Goal: Transaction & Acquisition: Purchase product/service

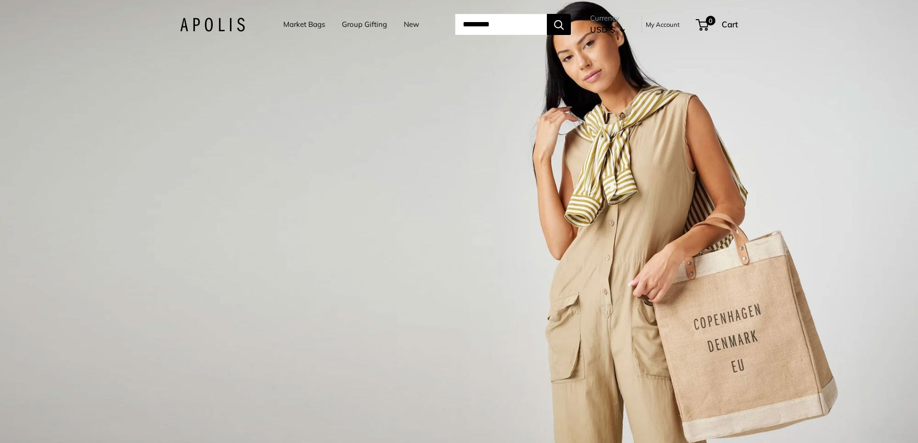
click at [300, 21] on link "Market Bags" at bounding box center [304, 24] width 42 height 13
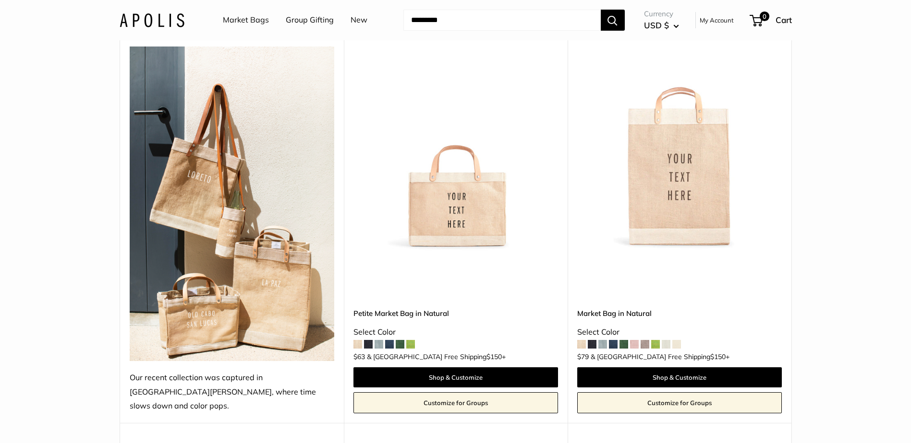
scroll to position [528, 0]
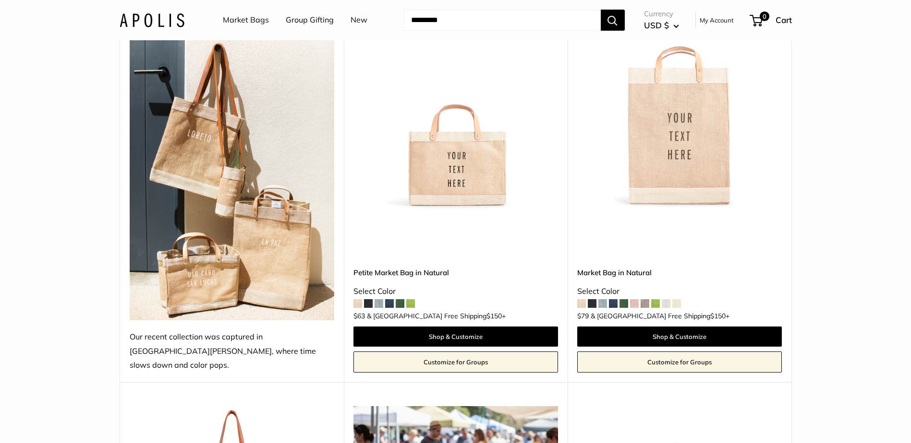
click at [0, 0] on img at bounding box center [0, 0] width 0 height 0
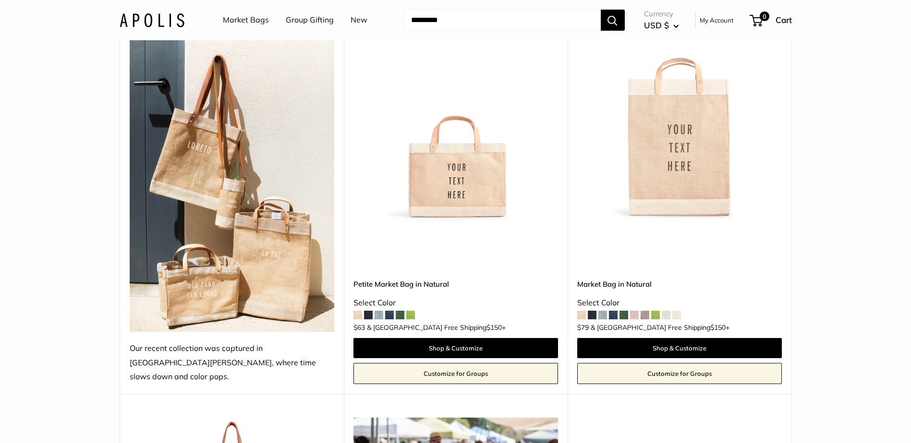
scroll to position [432, 0]
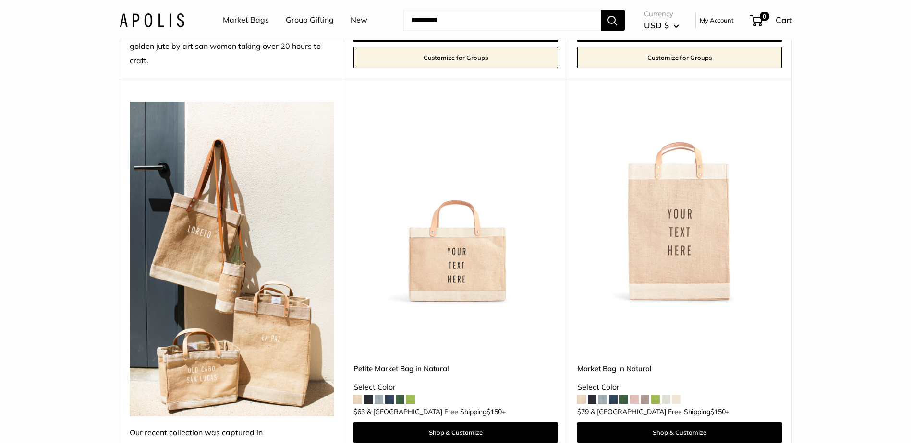
click at [0, 0] on img at bounding box center [0, 0] width 0 height 0
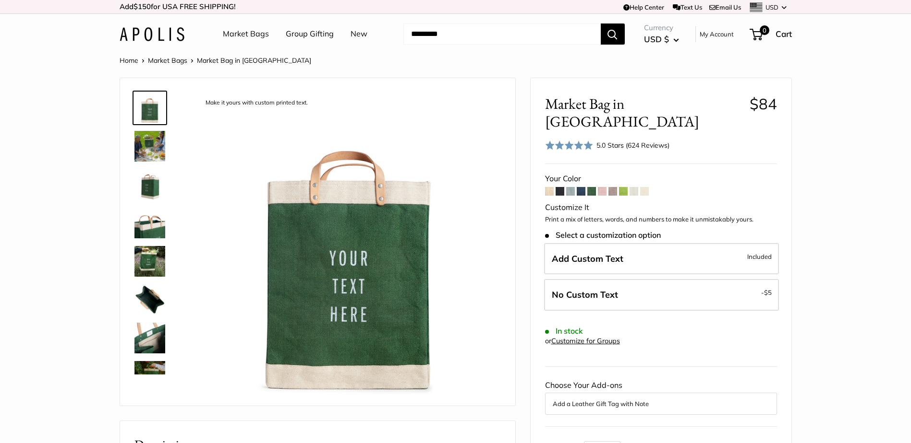
click at [623, 187] on span at bounding box center [623, 191] width 9 height 9
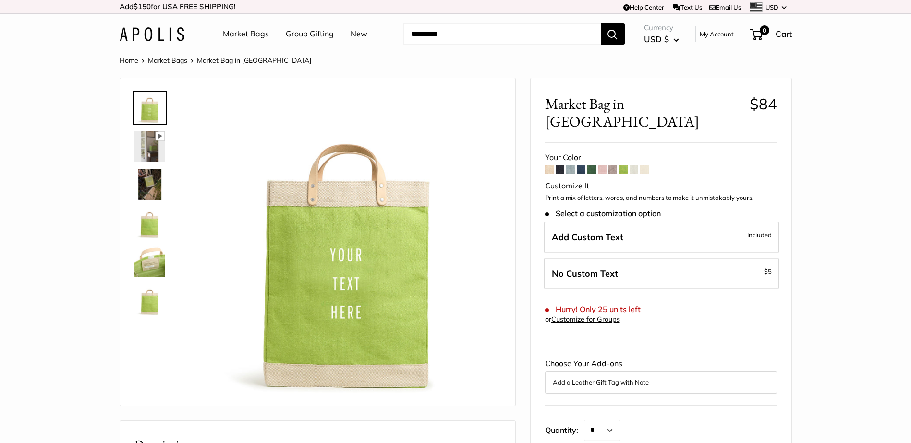
click at [579, 166] on span at bounding box center [580, 170] width 9 height 9
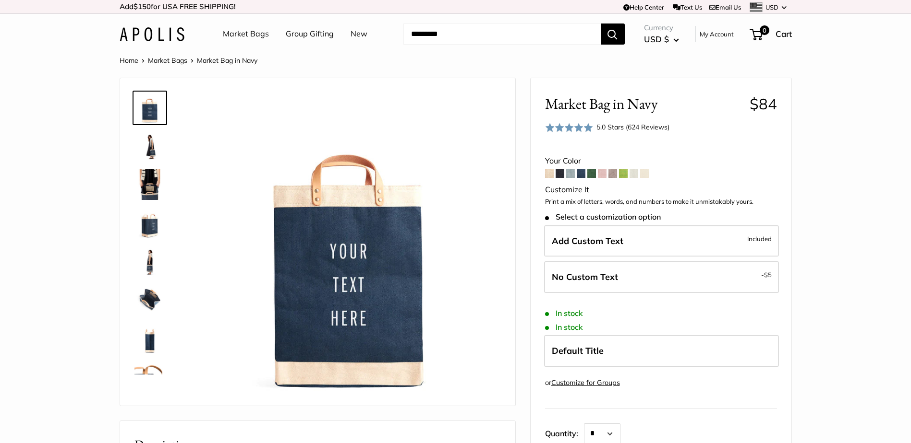
click at [567, 177] on span at bounding box center [570, 173] width 9 height 9
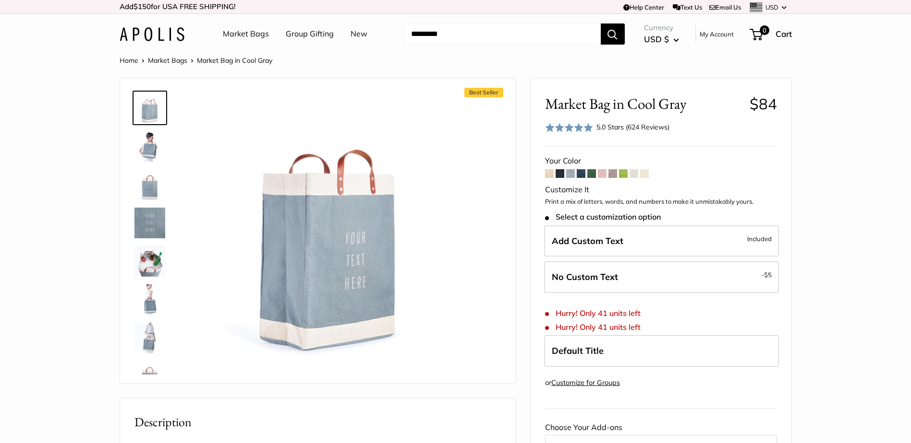
click at [613, 176] on span at bounding box center [612, 173] width 9 height 9
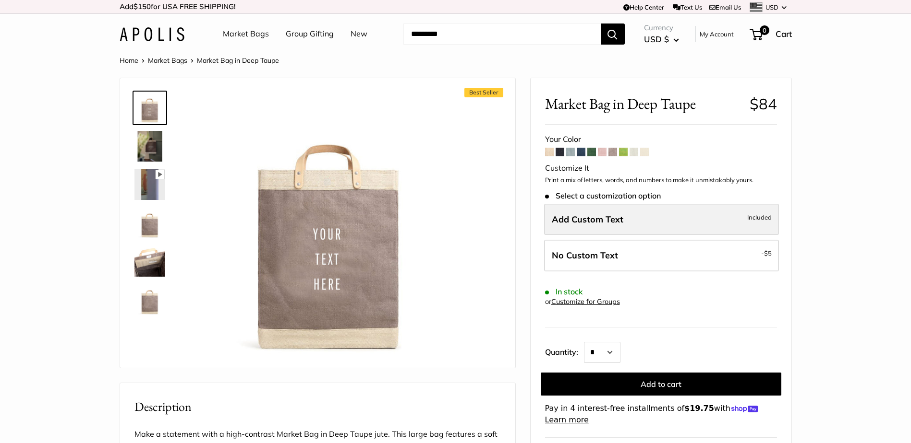
click at [689, 216] on label "Add Custom Text Included" at bounding box center [661, 220] width 235 height 32
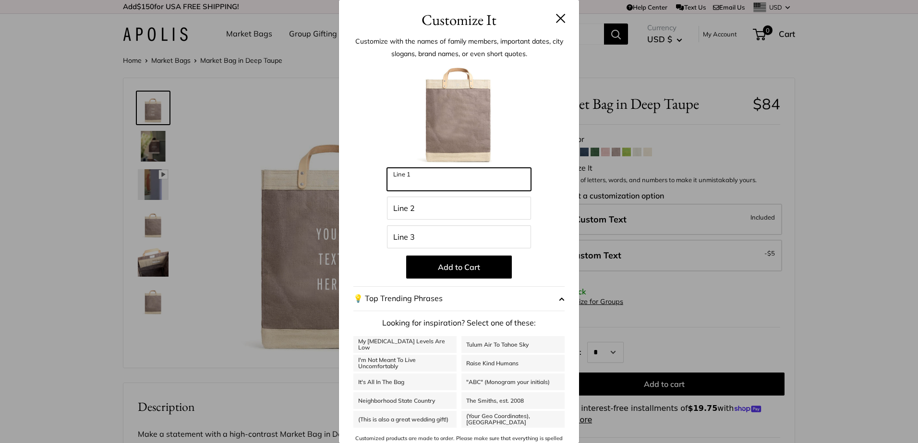
click at [434, 180] on input "Line 1" at bounding box center [459, 179] width 144 height 23
type input "*********"
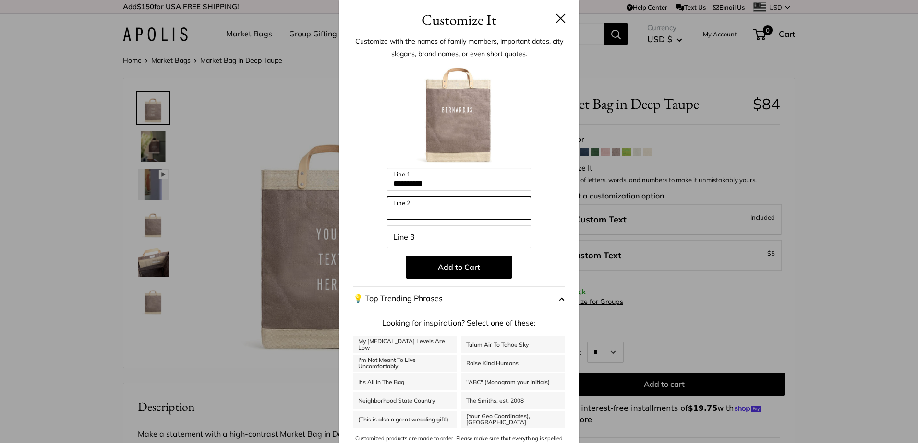
click at [411, 213] on input "Line 2" at bounding box center [459, 208] width 144 height 23
type input "**********"
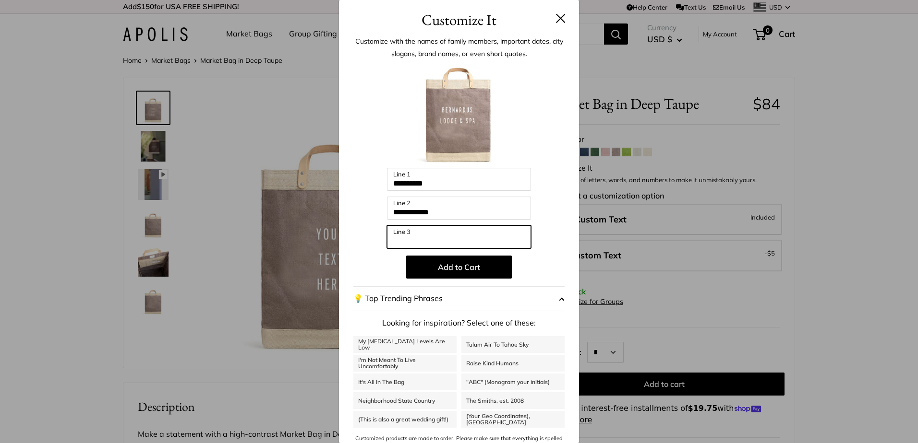
click at [423, 236] on input "Line 3" at bounding box center [459, 237] width 144 height 23
type input "**********"
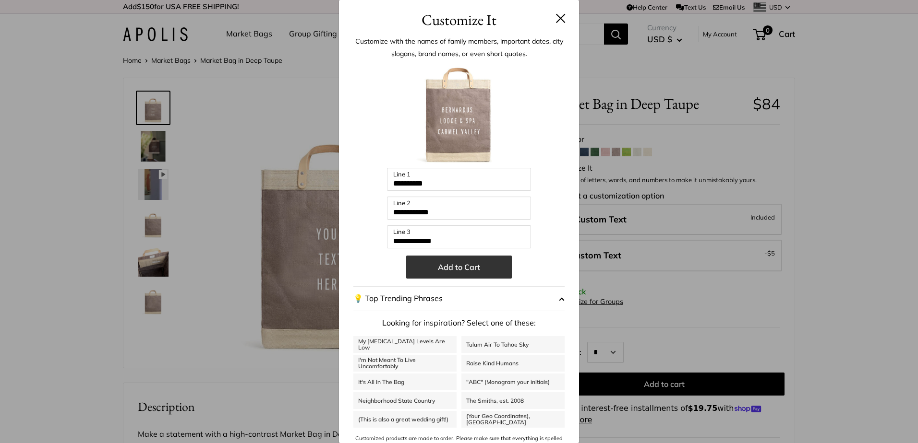
click at [453, 266] on button "Add to Cart" at bounding box center [459, 267] width 106 height 23
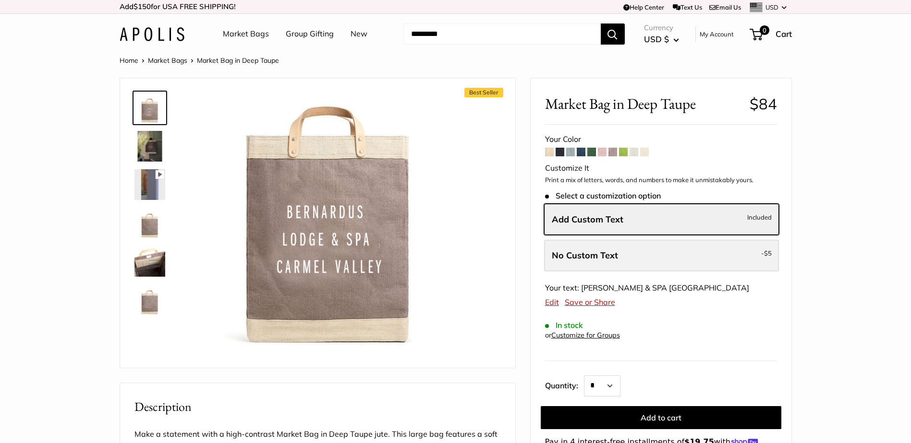
click at [555, 259] on span "No Custom Text" at bounding box center [584, 255] width 66 height 11
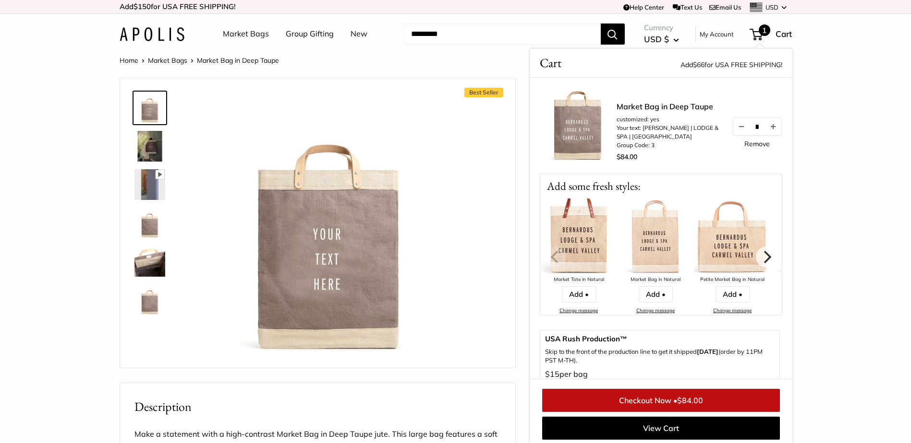
drag, startPoint x: 902, startPoint y: 189, endPoint x: 872, endPoint y: 193, distance: 30.1
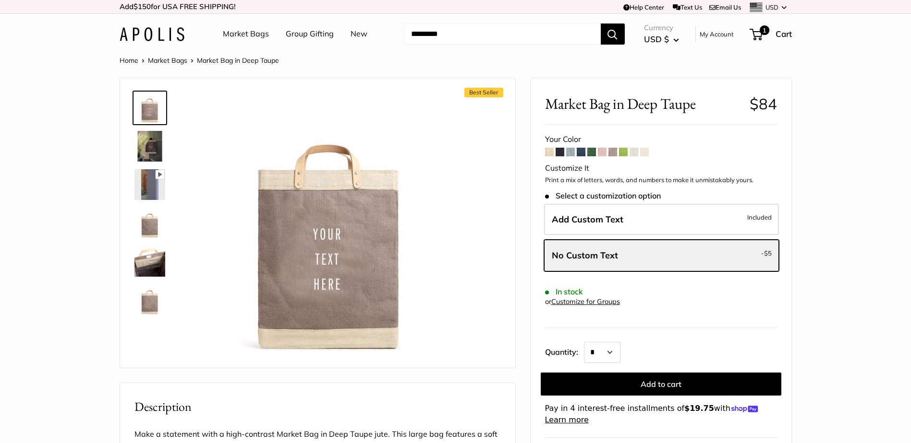
click at [173, 60] on link "Market Bags" at bounding box center [167, 60] width 39 height 9
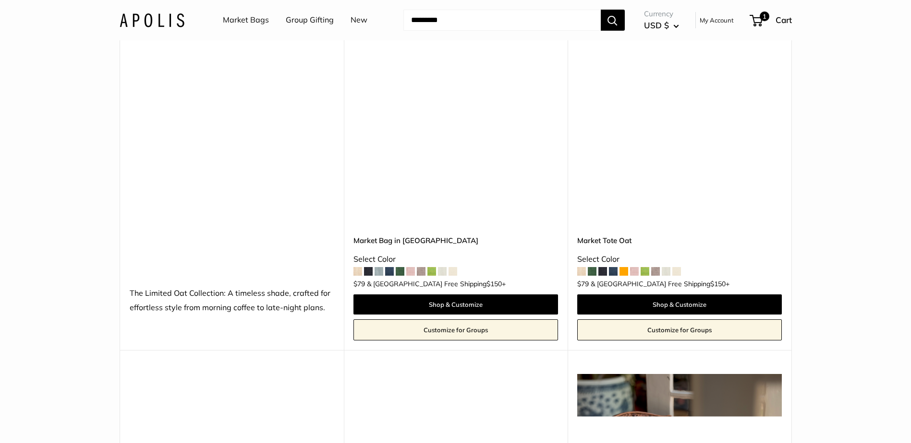
scroll to position [4123, 0]
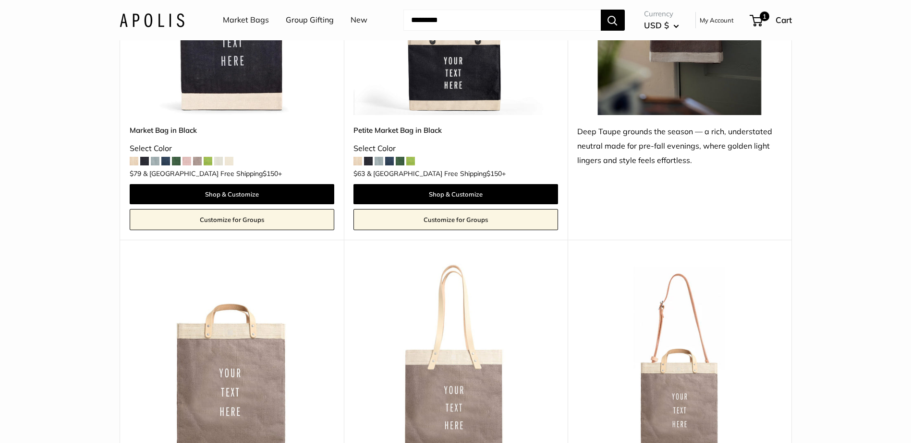
click at [245, 18] on link "Market Bags" at bounding box center [246, 20] width 46 height 14
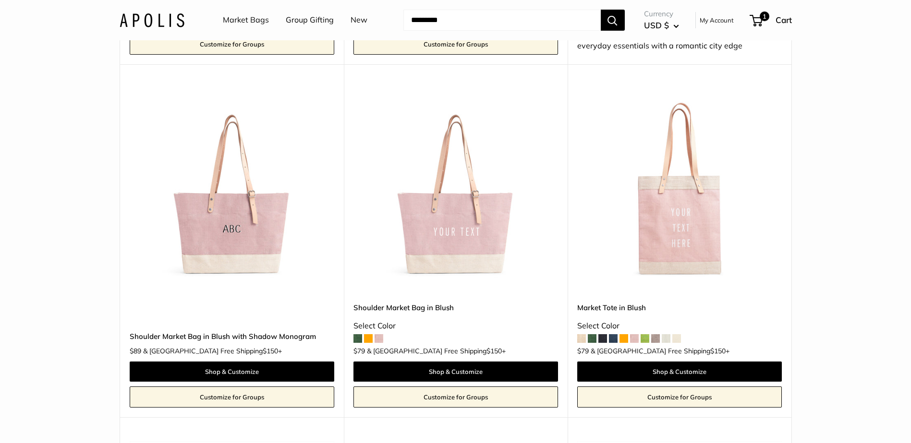
scroll to position [1879, 0]
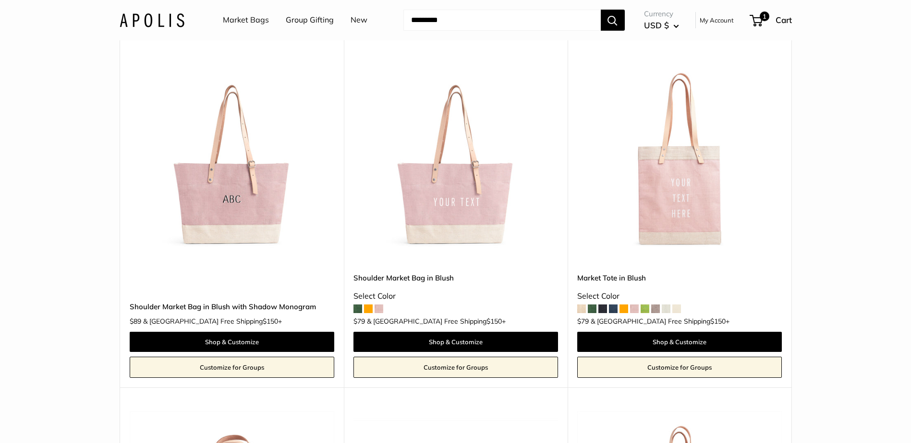
click at [0, 0] on img at bounding box center [0, 0] width 0 height 0
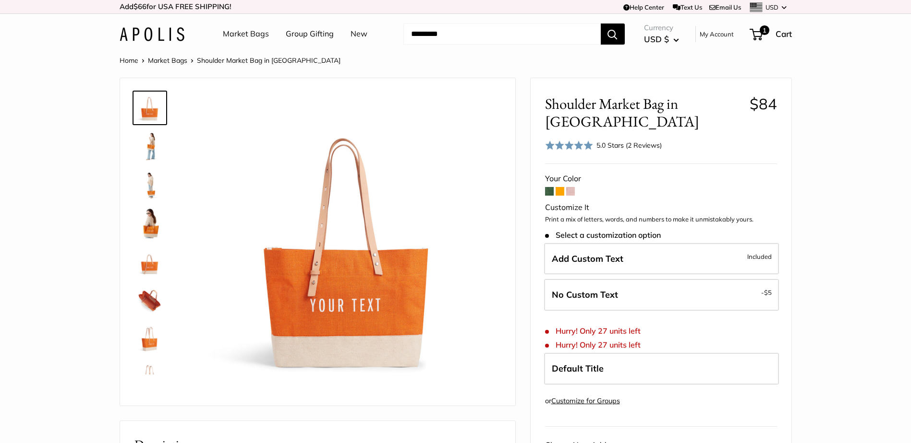
click at [573, 187] on span at bounding box center [570, 191] width 9 height 9
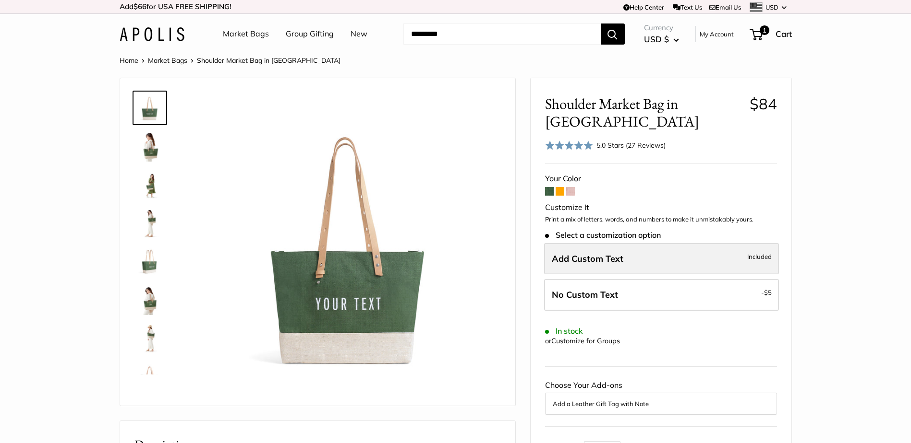
click at [635, 266] on label "Add Custom Text Included" at bounding box center [661, 259] width 235 height 32
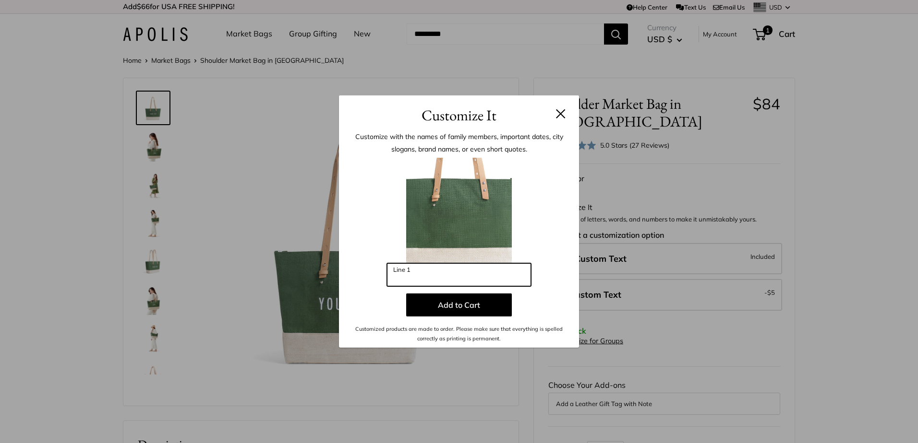
click at [432, 277] on input "Line 1" at bounding box center [459, 275] width 144 height 23
type input "*"
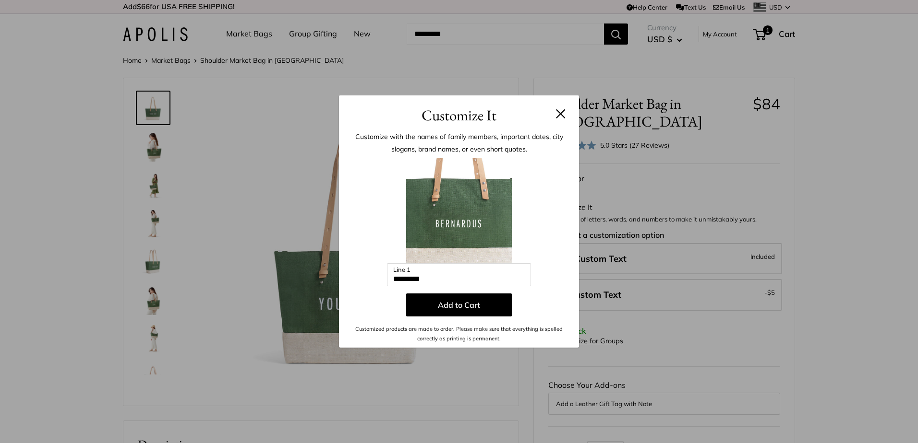
click at [849, 379] on div "Customize It Customize with the names of family members, important dates, city …" at bounding box center [459, 221] width 918 height 443
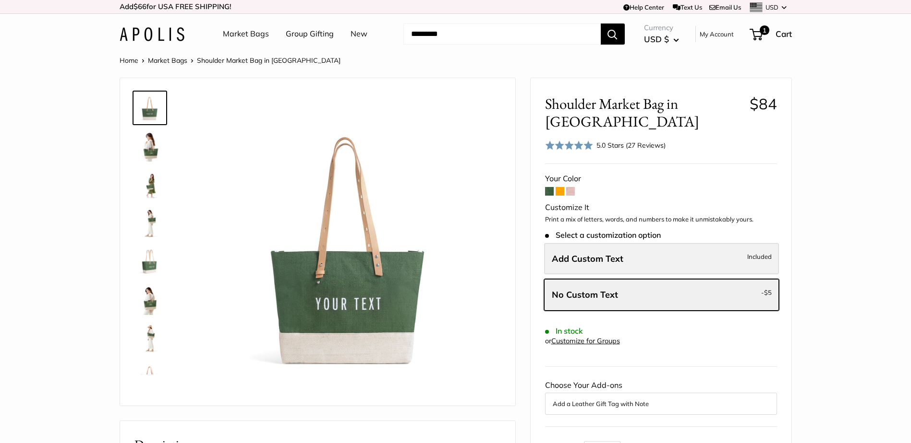
click at [606, 253] on span "Add Custom Text" at bounding box center [587, 258] width 72 height 11
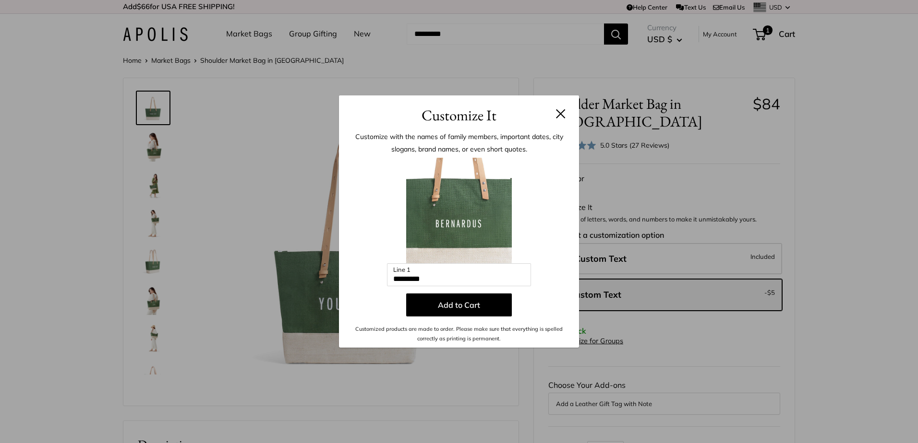
click at [561, 112] on button at bounding box center [561, 114] width 10 height 10
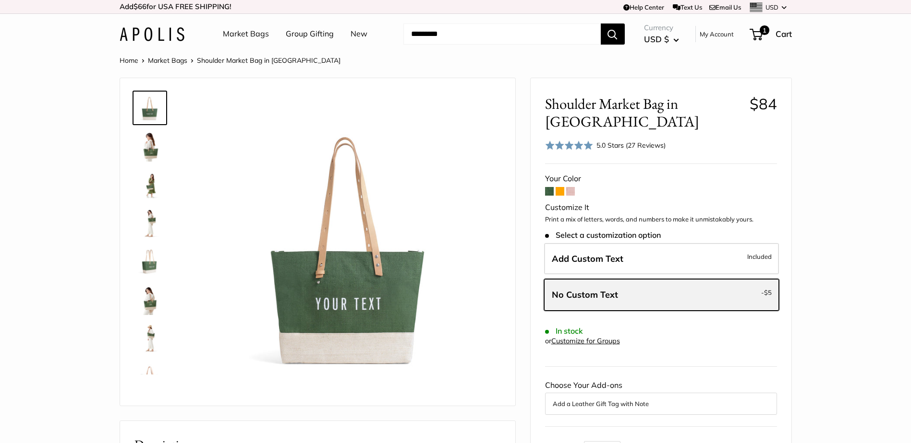
click at [602, 298] on span "No Custom Text" at bounding box center [584, 294] width 66 height 11
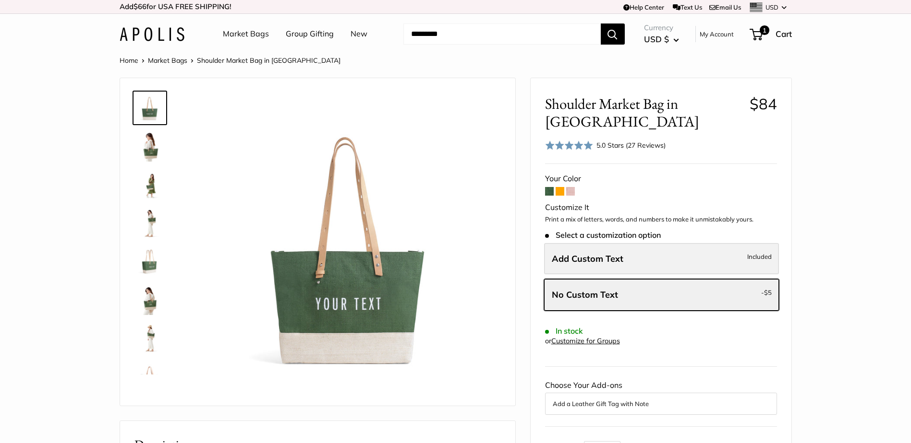
click at [589, 268] on label "Add Custom Text Included" at bounding box center [661, 259] width 235 height 32
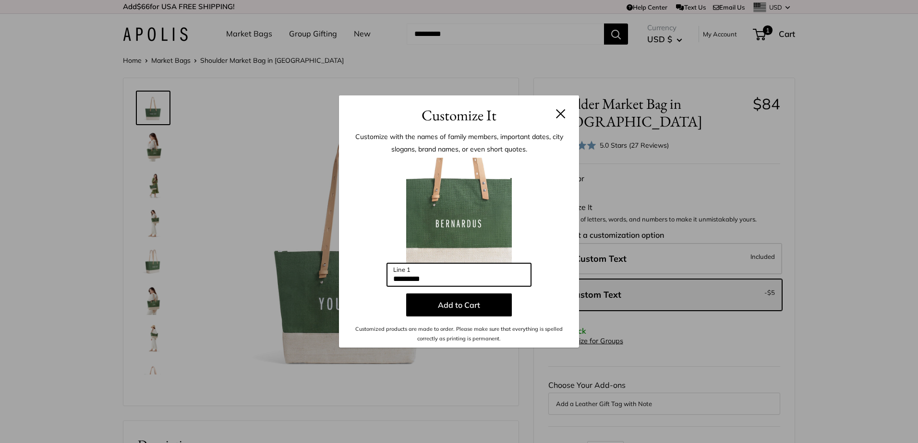
click at [460, 276] on input "*********" at bounding box center [459, 275] width 144 height 23
type input "*"
click at [559, 115] on button at bounding box center [561, 114] width 10 height 10
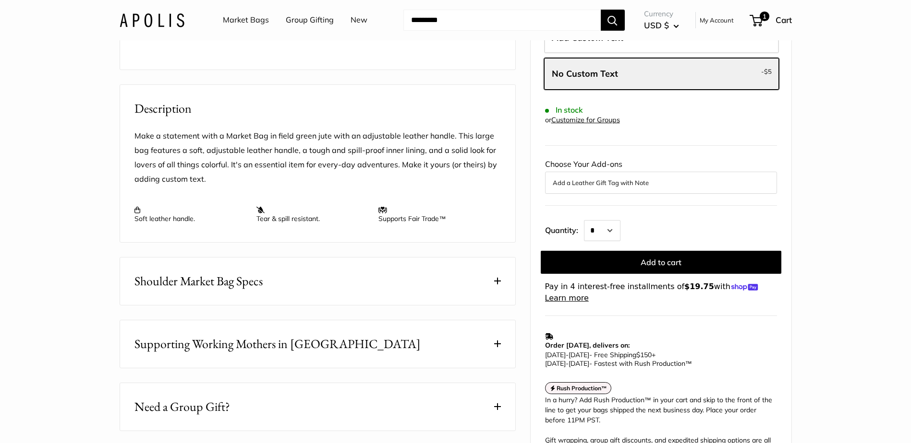
scroll to position [336, 0]
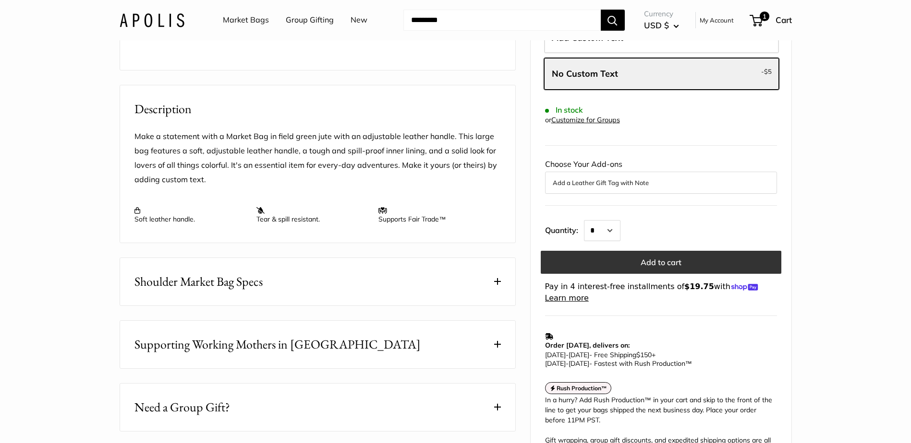
click at [655, 264] on button "Add to cart" at bounding box center [660, 262] width 240 height 23
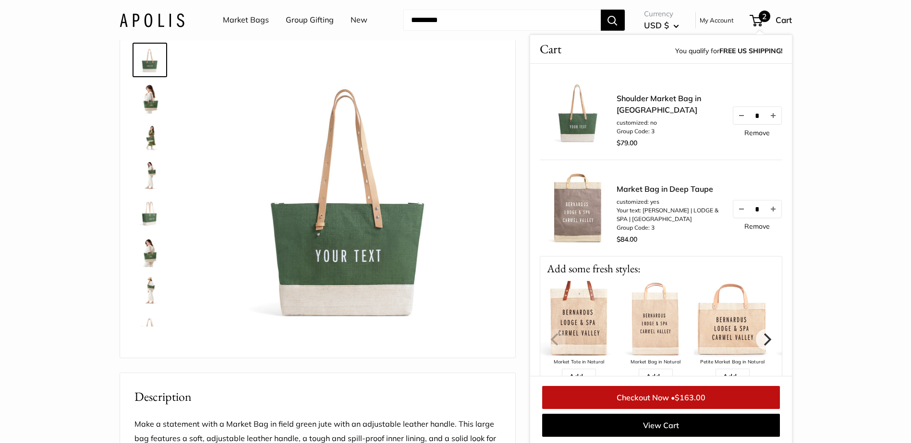
scroll to position [49, 0]
click at [767, 18] on span "2" at bounding box center [764, 17] width 12 height 12
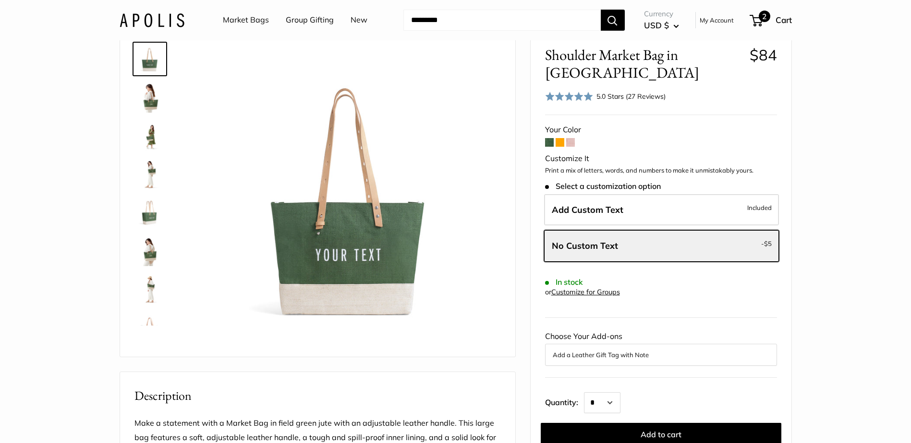
click at [758, 15] on span "2" at bounding box center [764, 17] width 12 height 12
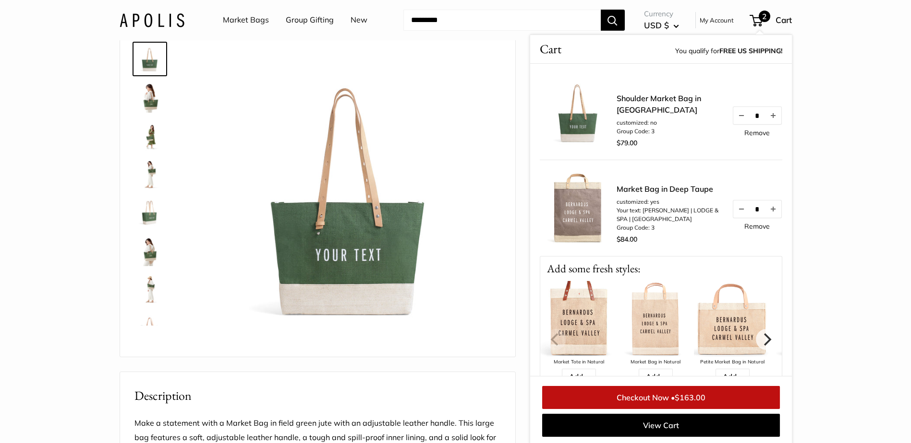
click at [719, 398] on link "Checkout Now • $163.00" at bounding box center [661, 397] width 238 height 23
